Goal: Navigation & Orientation: Understand site structure

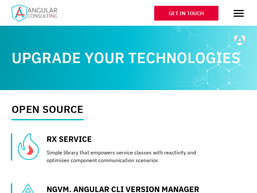
scroll to position [0, 236]
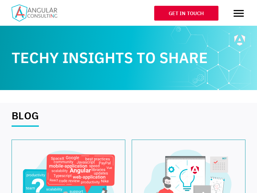
scroll to position [0, 236]
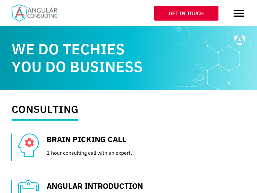
scroll to position [0, 236]
